Goal: Task Accomplishment & Management: Use online tool/utility

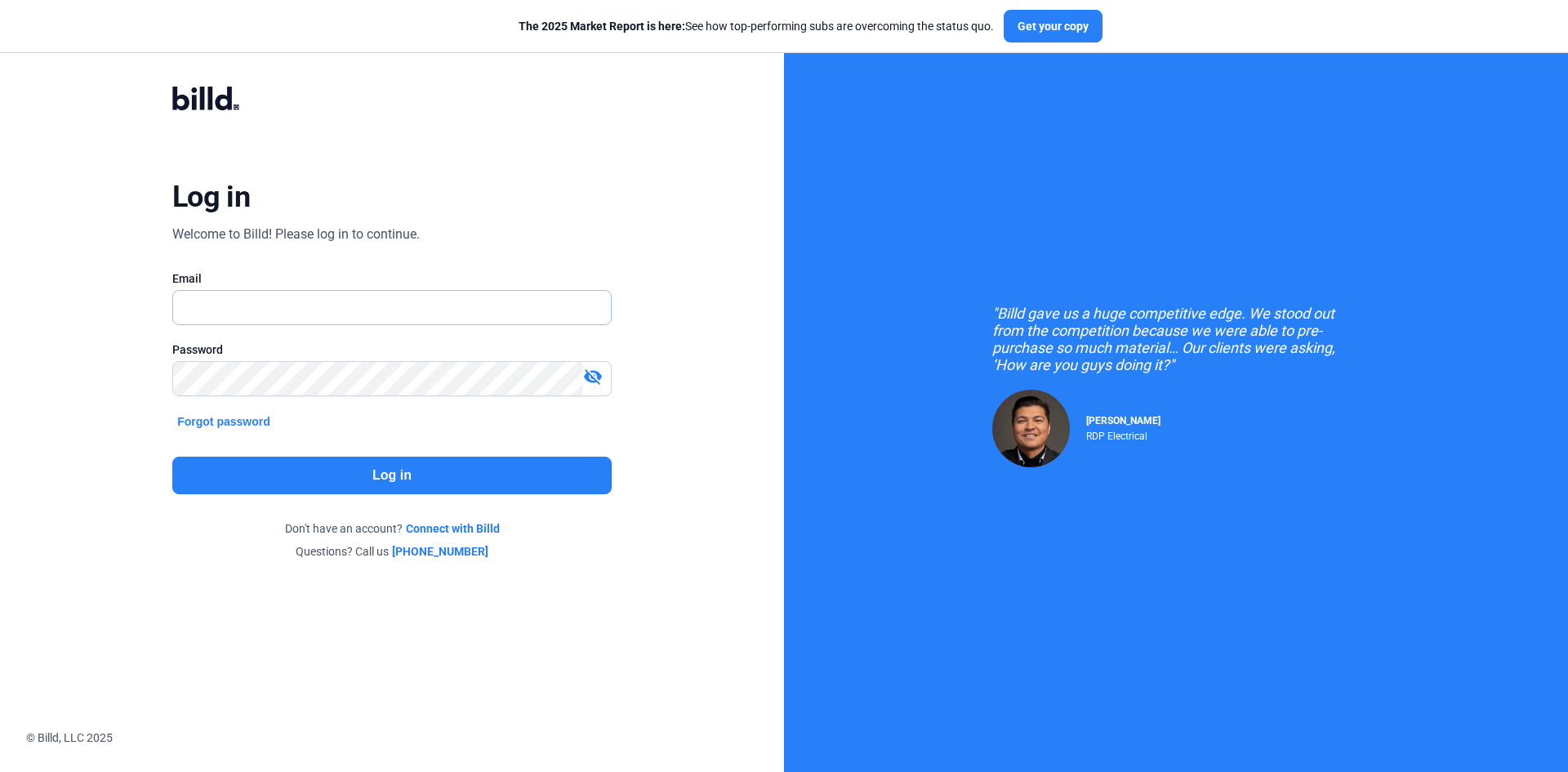
type input "[EMAIL_ADDRESS][DOMAIN_NAME]"
click at [388, 475] on button "Log in" at bounding box center [392, 475] width 440 height 38
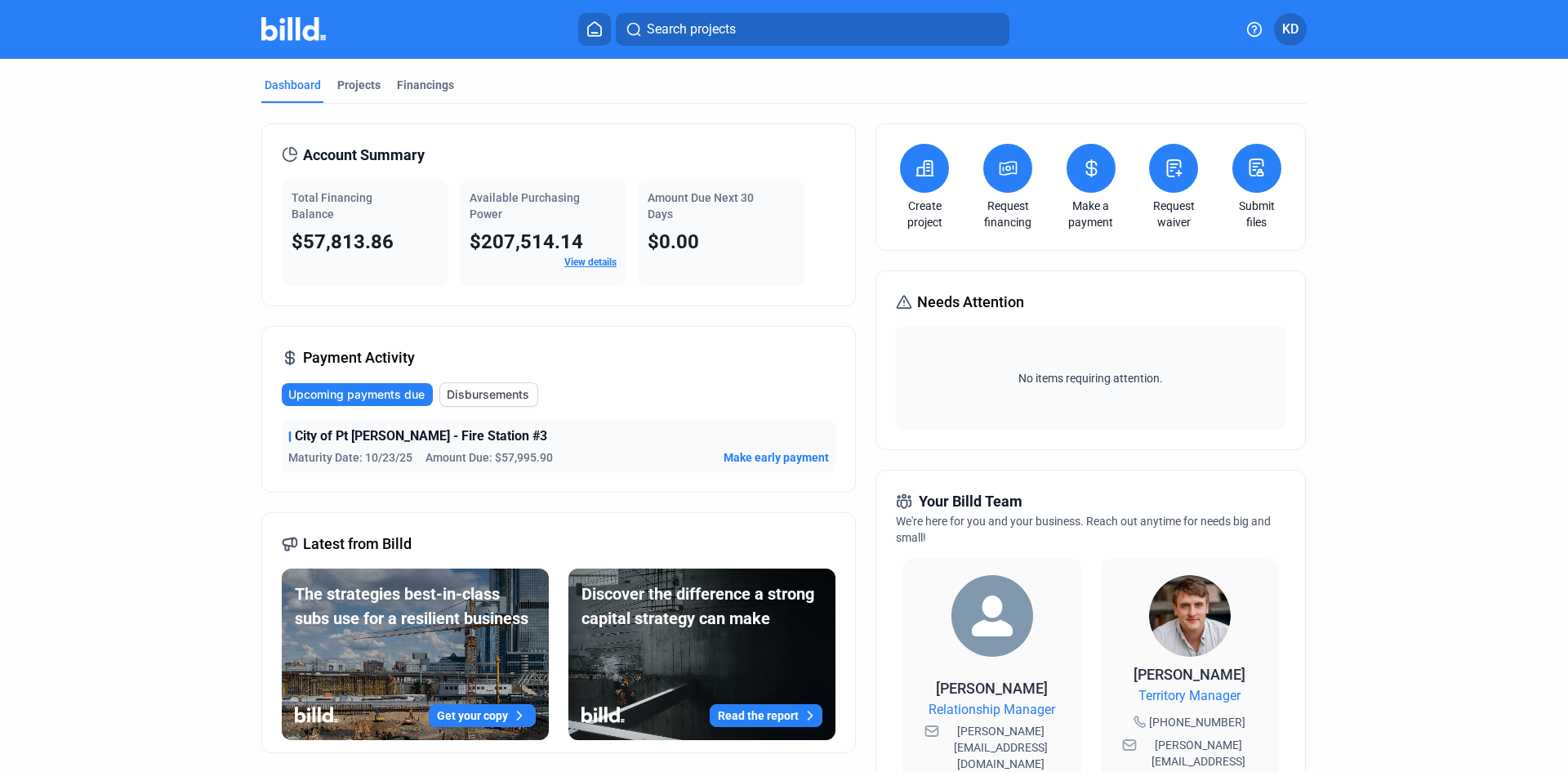
click at [771, 455] on span "Make early payment" at bounding box center [777, 458] width 105 height 17
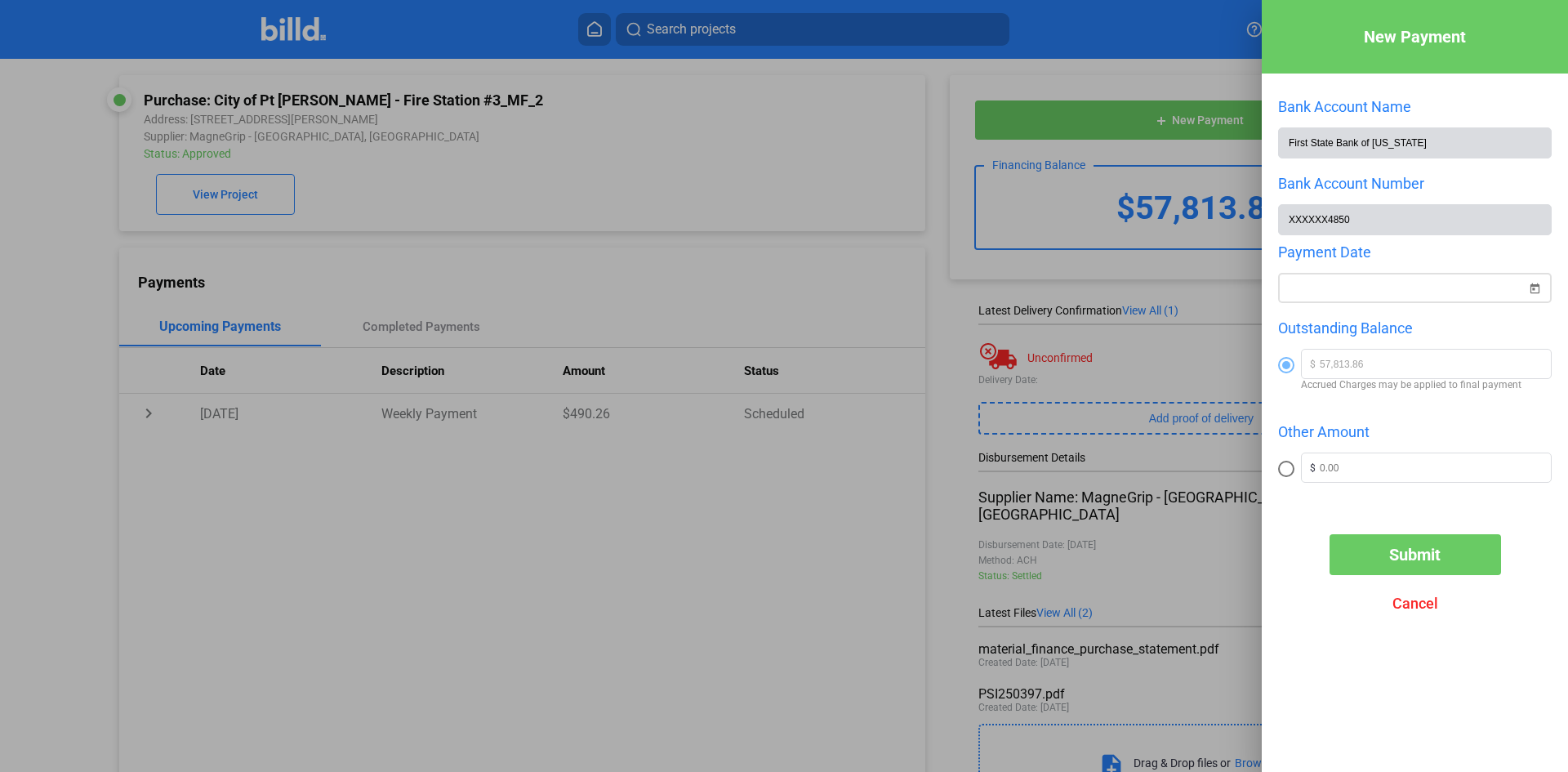
click at [1331, 291] on div "New Payment Bank Account Name First State Bank of [US_STATE] Bank Account Numbe…" at bounding box center [784, 386] width 1568 height 772
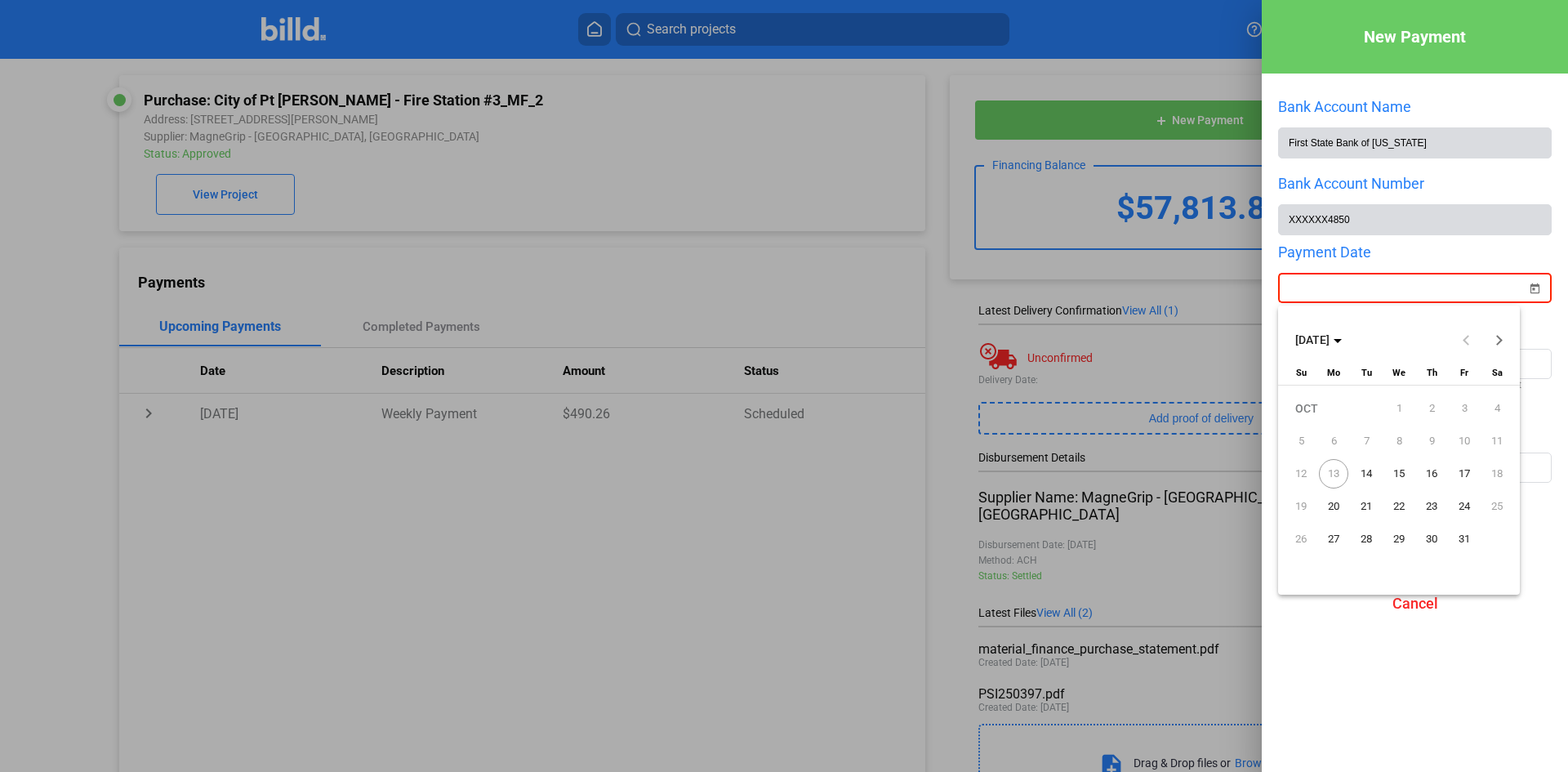
click at [1368, 470] on span "14" at bounding box center [1367, 474] width 29 height 29
type input "[DATE]"
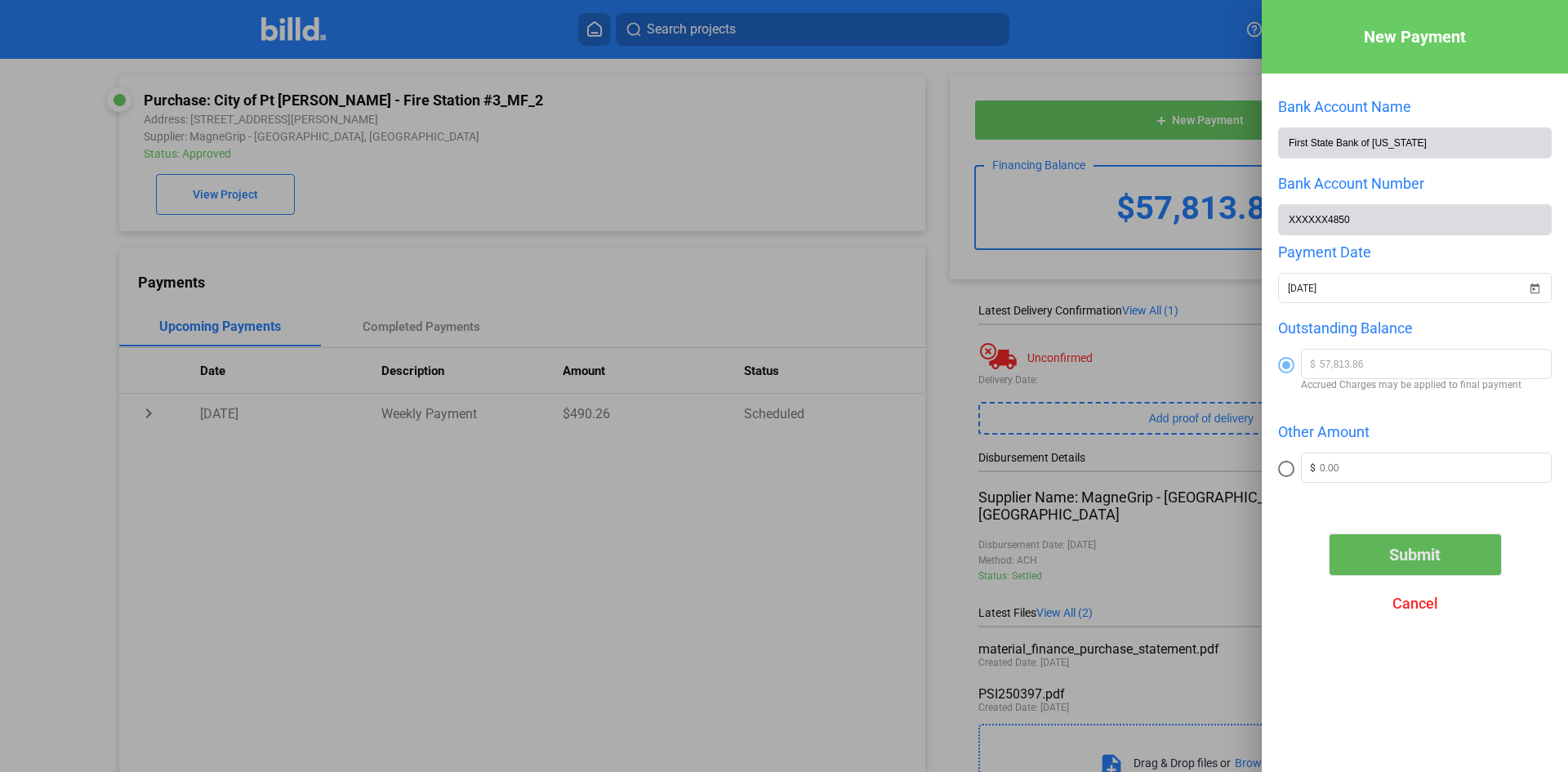
click at [1412, 555] on span "Submit" at bounding box center [1415, 555] width 52 height 19
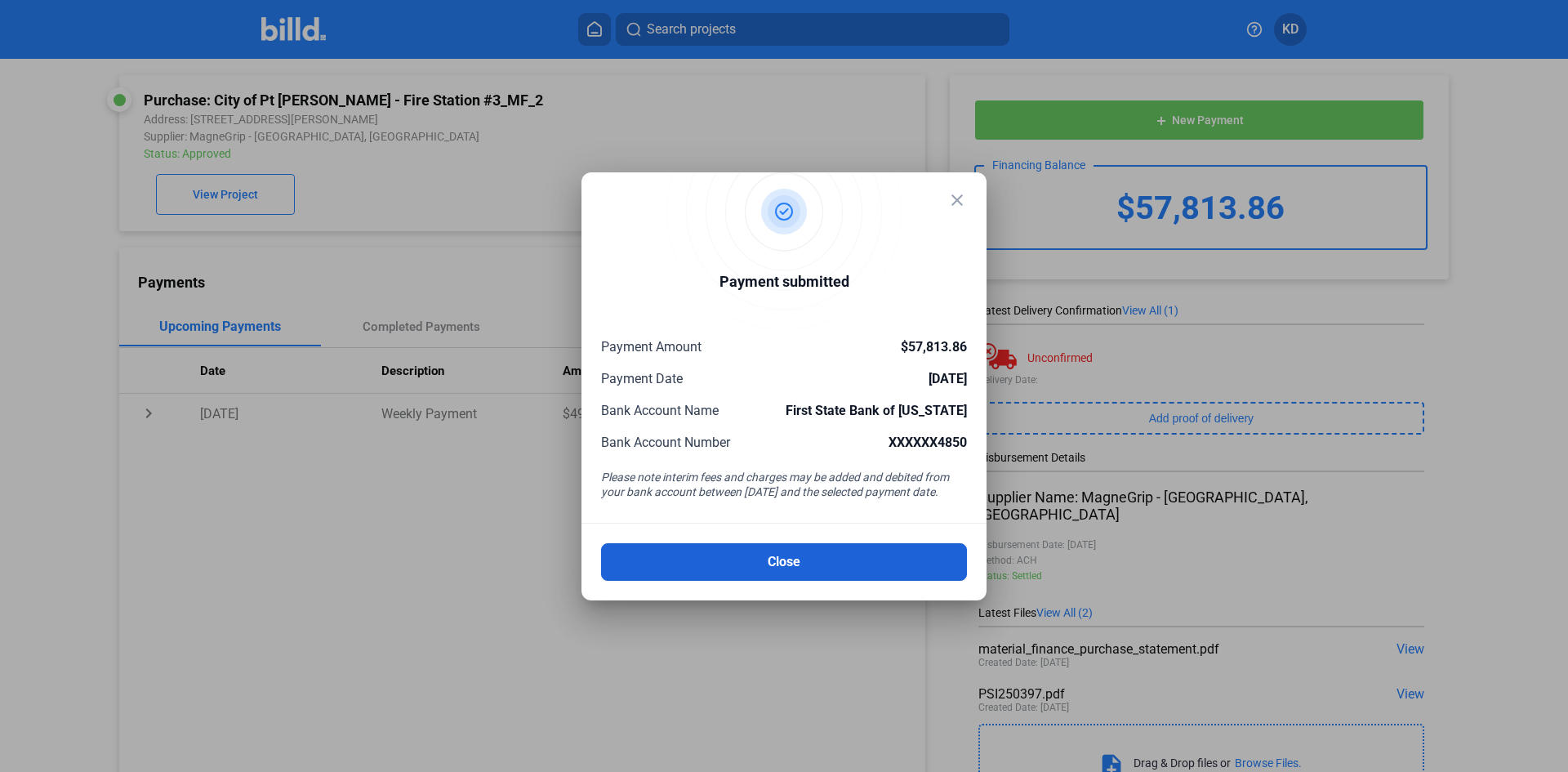
click at [778, 559] on button "Close" at bounding box center [784, 562] width 366 height 38
